Goal: Task Accomplishment & Management: Complete application form

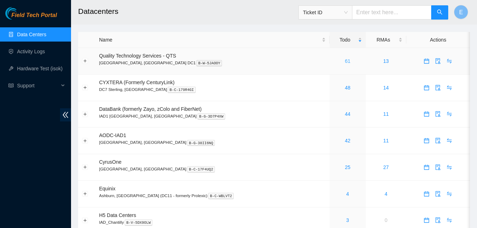
click at [345, 61] on link "61" at bounding box center [348, 61] width 6 height 6
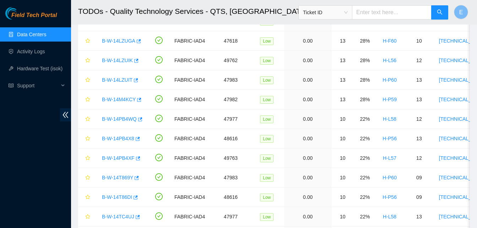
scroll to position [475, 0]
click at [136, 78] on icon "button" at bounding box center [136, 80] width 4 height 4
click at [137, 98] on icon "button" at bounding box center [138, 99] width 5 height 5
click at [45, 71] on link "Hardware Test (isok)" at bounding box center [39, 69] width 45 height 6
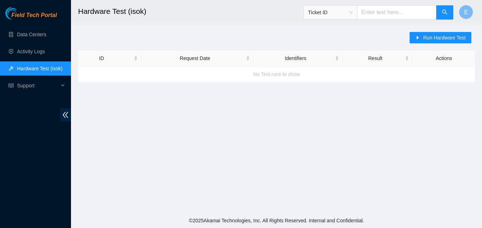
click at [162, 14] on h2 "Hardware Test (isok)" at bounding box center [242, 11] width 328 height 23
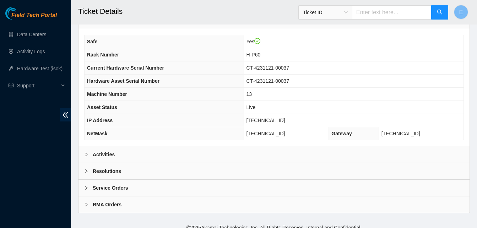
scroll to position [254, 0]
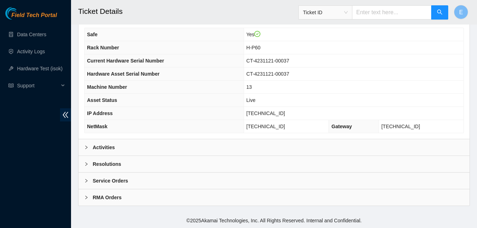
click at [113, 146] on b "Activities" at bounding box center [104, 147] width 22 height 8
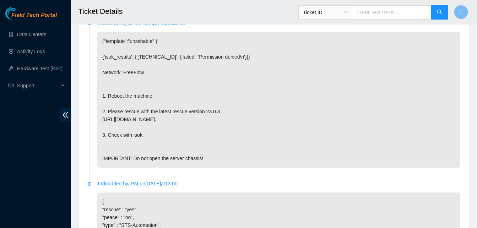
scroll to position [398, 0]
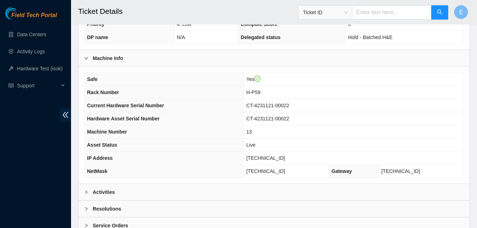
scroll to position [254, 0]
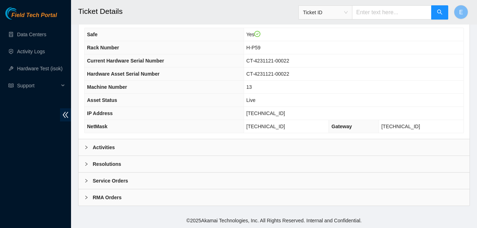
click at [103, 146] on b "Activities" at bounding box center [104, 147] width 22 height 8
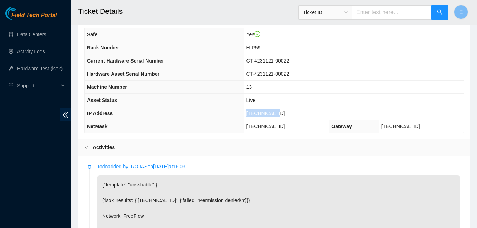
drag, startPoint x: 260, startPoint y: 114, endPoint x: 287, endPoint y: 115, distance: 27.0
click at [287, 115] on td "[TECHNICAL_ID]" at bounding box center [354, 113] width 220 height 13
copy span "23.52.15.176"
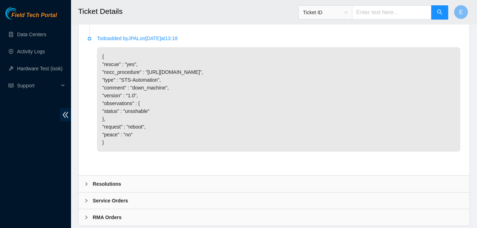
scroll to position [578, 0]
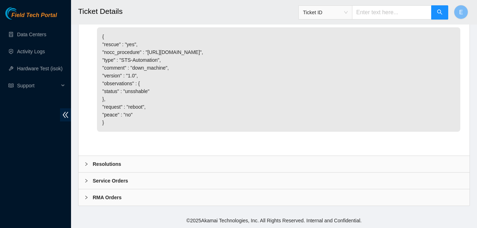
click at [109, 163] on b "Resolutions" at bounding box center [107, 164] width 28 height 8
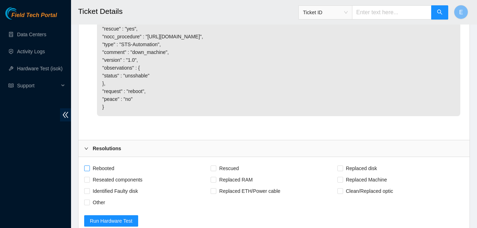
click at [89, 170] on input "Rebooted" at bounding box center [86, 167] width 5 height 5
checkbox input "true"
click at [213, 170] on input "Rescued" at bounding box center [213, 167] width 5 height 5
checkbox input "true"
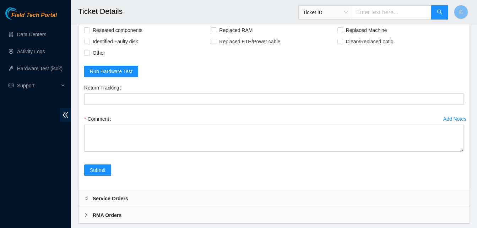
scroll to position [761, 0]
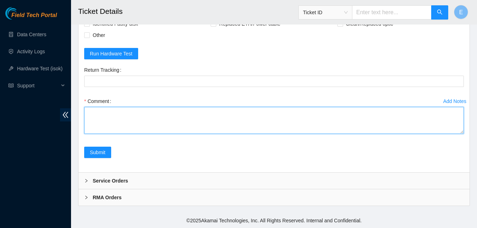
click at [103, 117] on textarea "Comment" at bounding box center [274, 120] width 380 height 27
type textarea "f"
paste textarea "335122 11-09-2025 09:23:19 23.52.15.176 FAILED Result Detail Message Ticket ID …"
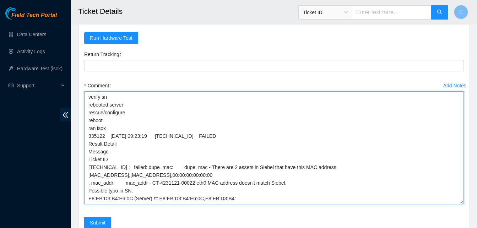
scroll to position [0, 0]
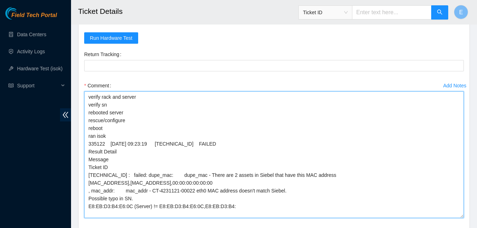
drag, startPoint x: 462, startPoint y: 132, endPoint x: 462, endPoint y: 228, distance: 95.9
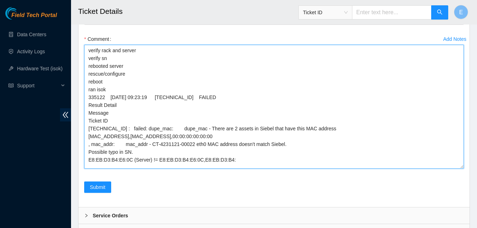
scroll to position [818, 0]
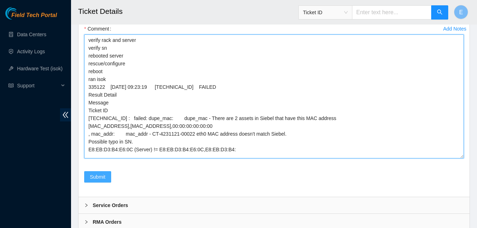
type textarea "verify rack and server verify sn rebooted server rescue/configure reboot ran is…"
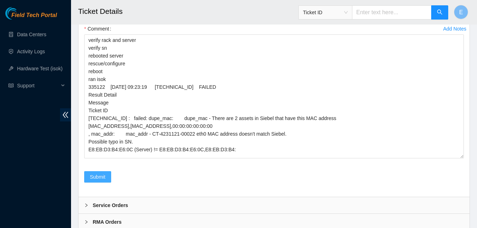
click at [92, 181] on span "Submit" at bounding box center [98, 177] width 16 height 8
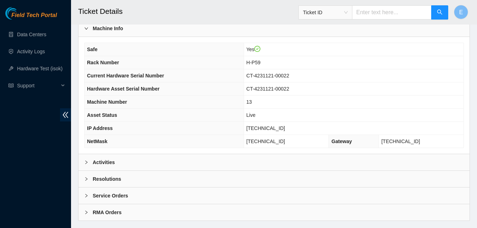
scroll to position [254, 0]
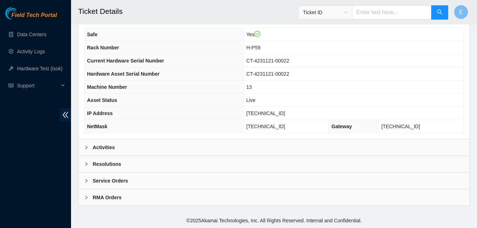
click at [101, 147] on b "Activities" at bounding box center [104, 147] width 22 height 8
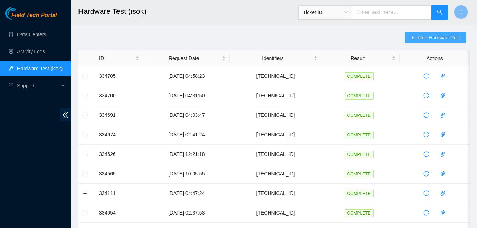
click at [432, 35] on span "Run Hardware Test" at bounding box center [439, 38] width 43 height 8
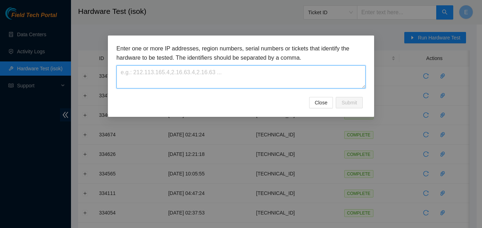
click at [230, 86] on textarea at bounding box center [240, 76] width 249 height 23
paste textarea "[TECHNICAL_ID]"
type textarea "[TECHNICAL_ID]"
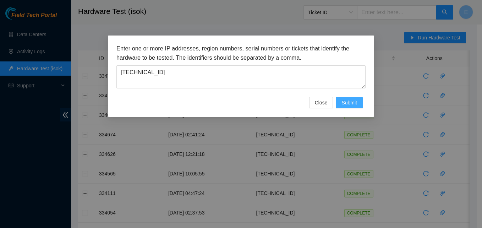
click at [347, 104] on span "Submit" at bounding box center [350, 103] width 16 height 8
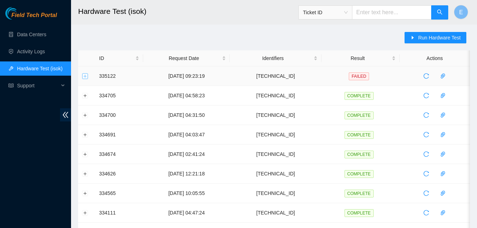
click at [84, 75] on button "Expand row" at bounding box center [85, 76] width 6 height 6
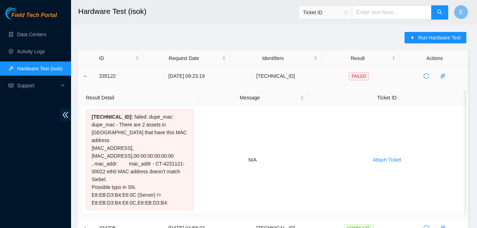
click at [103, 69] on td "335122" at bounding box center [119, 76] width 48 height 20
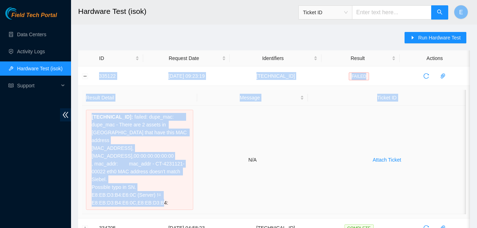
drag, startPoint x: 99, startPoint y: 76, endPoint x: 158, endPoint y: 196, distance: 133.9
copy tbody "335122 11-09-2025 09:23:19 23.52.15.176 FAILED Result Detail Message Ticket ID …"
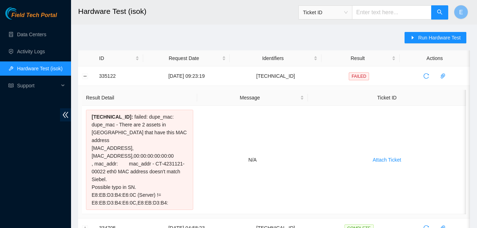
click at [87, 76] on button "Collapse row" at bounding box center [85, 76] width 6 height 6
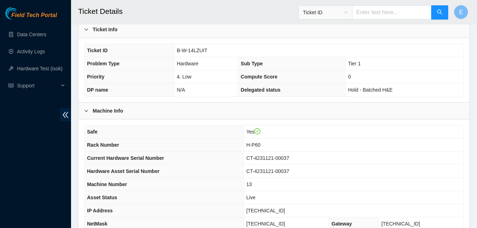
scroll to position [159, 0]
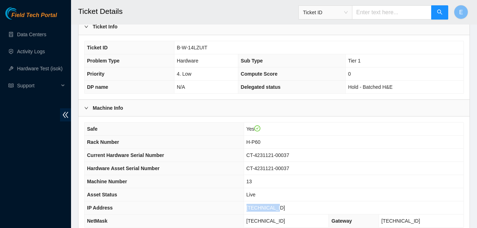
drag, startPoint x: 260, startPoint y: 207, endPoint x: 291, endPoint y: 207, distance: 31.6
click at [291, 207] on td "[TECHNICAL_ID]" at bounding box center [354, 207] width 220 height 13
copy span "[TECHNICAL_ID]"
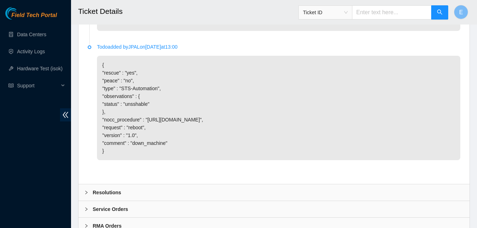
scroll to position [542, 0]
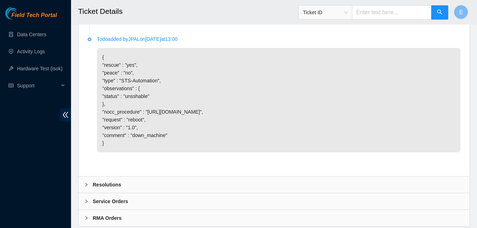
click at [108, 189] on b "Resolutions" at bounding box center [107, 185] width 28 height 8
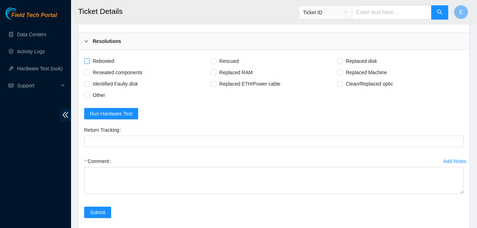
scroll to position [687, 0]
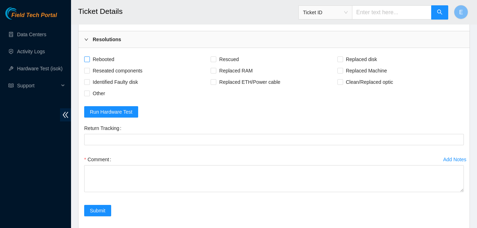
click at [85, 61] on input "Rebooted" at bounding box center [86, 58] width 5 height 5
checkbox input "true"
click at [210, 65] on div "Rebooted" at bounding box center [147, 59] width 126 height 11
click at [214, 61] on input "Rescued" at bounding box center [213, 58] width 5 height 5
checkbox input "true"
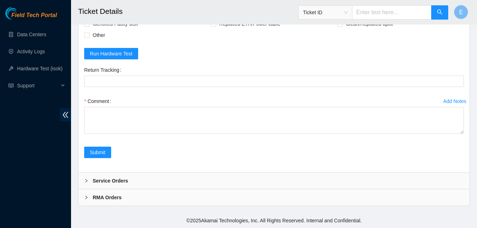
scroll to position [761, 0]
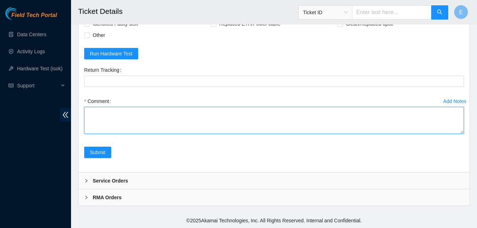
click at [118, 119] on textarea "Comment" at bounding box center [274, 120] width 380 height 27
paste textarea "335129 11-09-2025 09:50:54 23.52.15.144 COMPLETE Result Detail Message Ticket I…"
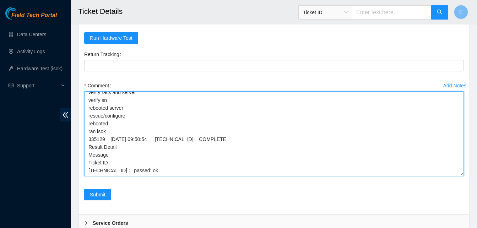
scroll to position [0, 0]
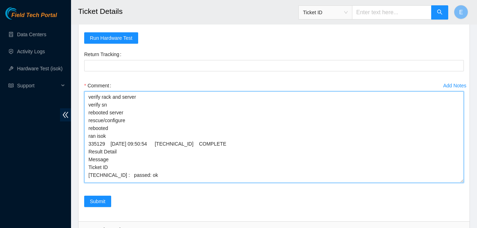
drag, startPoint x: 460, startPoint y: 132, endPoint x: 451, endPoint y: 197, distance: 65.2
click at [451, 183] on textarea "verify rack and server verify sn rebooted server rescue/configure rebooted ran …" at bounding box center [274, 137] width 380 height 92
type textarea "verify rack and server verify sn rebooted server rescue/configure rebooted ran …"
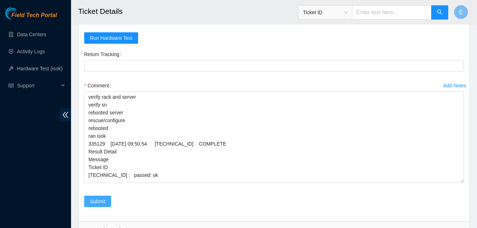
click at [88, 207] on button "Submit" at bounding box center [97, 201] width 27 height 11
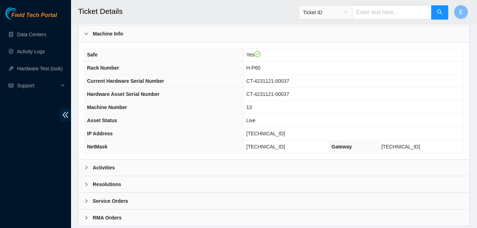
scroll to position [254, 0]
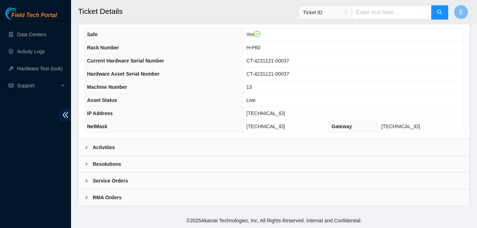
click at [109, 147] on b "Activities" at bounding box center [104, 147] width 22 height 8
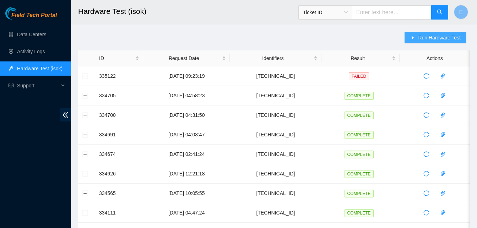
click at [422, 38] on span "Run Hardware Test" at bounding box center [439, 38] width 43 height 8
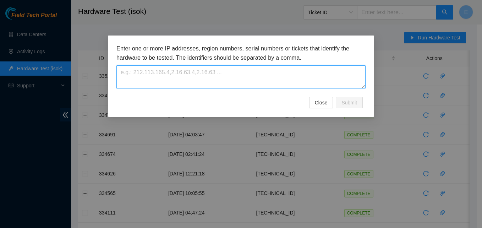
click at [172, 68] on textarea at bounding box center [240, 76] width 249 height 23
paste textarea "[TECHNICAL_ID]"
type textarea "[TECHNICAL_ID]"
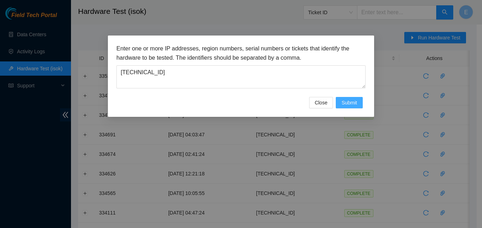
click at [355, 100] on span "Submit" at bounding box center [350, 103] width 16 height 8
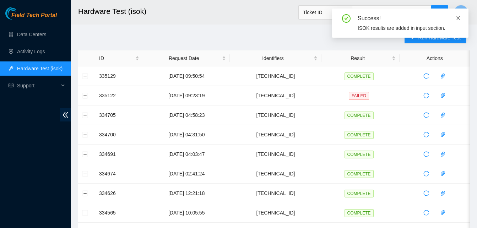
click at [459, 18] on icon "close" at bounding box center [458, 18] width 5 height 5
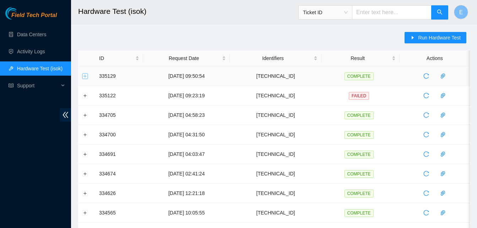
click at [86, 78] on button "Expand row" at bounding box center [85, 76] width 6 height 6
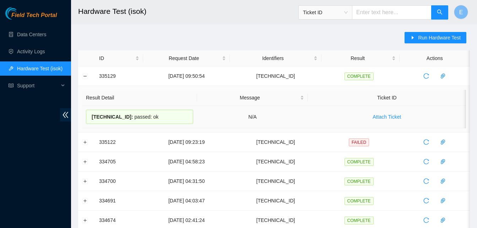
drag, startPoint x: 100, startPoint y: 75, endPoint x: 156, endPoint y: 119, distance: 71.0
copy tbody "335129 [DATE] 09:50:54 [TECHNICAL_ID] COMPLETE Result Detail Message Ticket ID …"
click at [147, 23] on header "Hardware Test (isok) Ticket ID E" at bounding box center [309, 12] width 477 height 25
click at [43, 35] on link "Data Centers" at bounding box center [31, 35] width 29 height 6
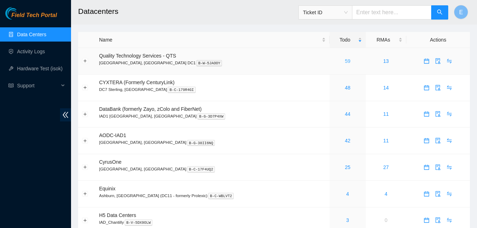
click at [345, 62] on link "59" at bounding box center [348, 61] width 6 height 6
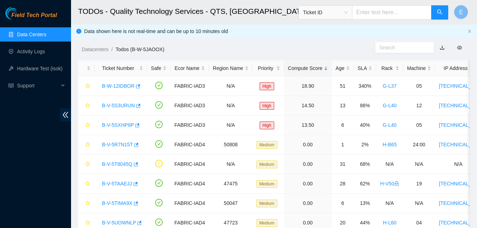
click at [40, 33] on link "Data Centers" at bounding box center [31, 35] width 29 height 6
